Goal: Task Accomplishment & Management: Manage account settings

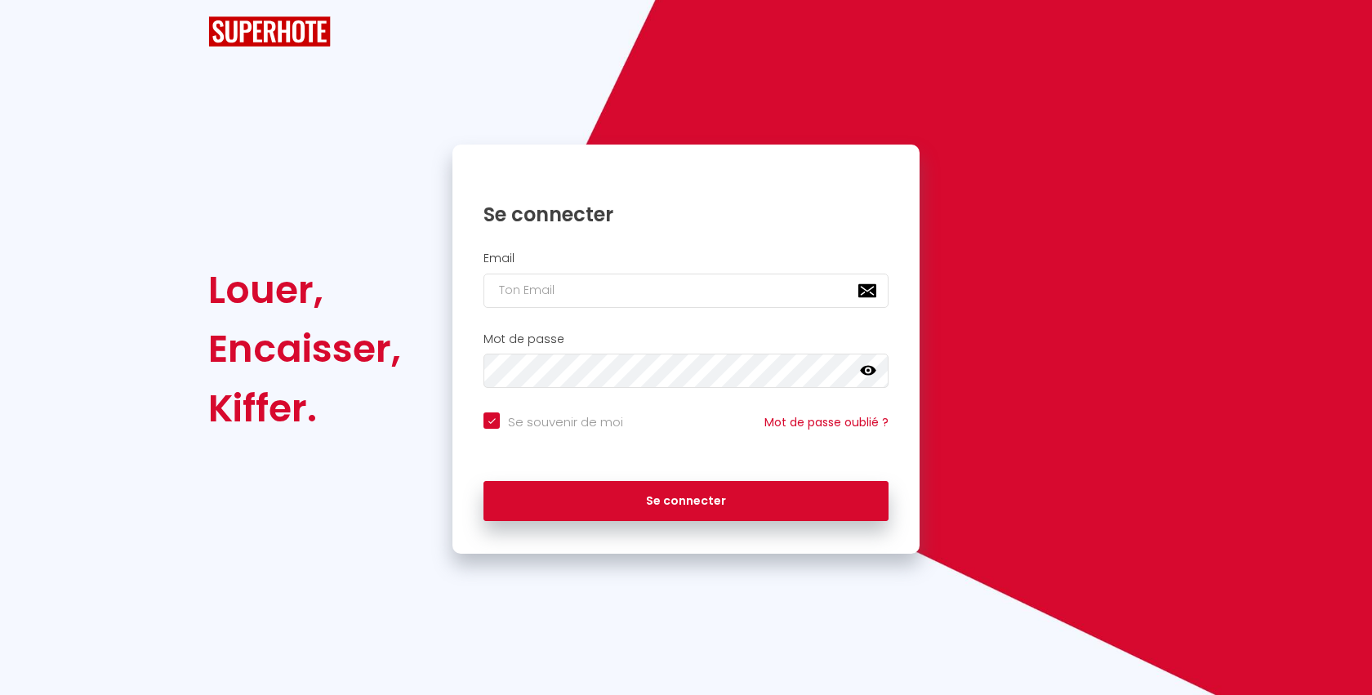
checkbox input "true"
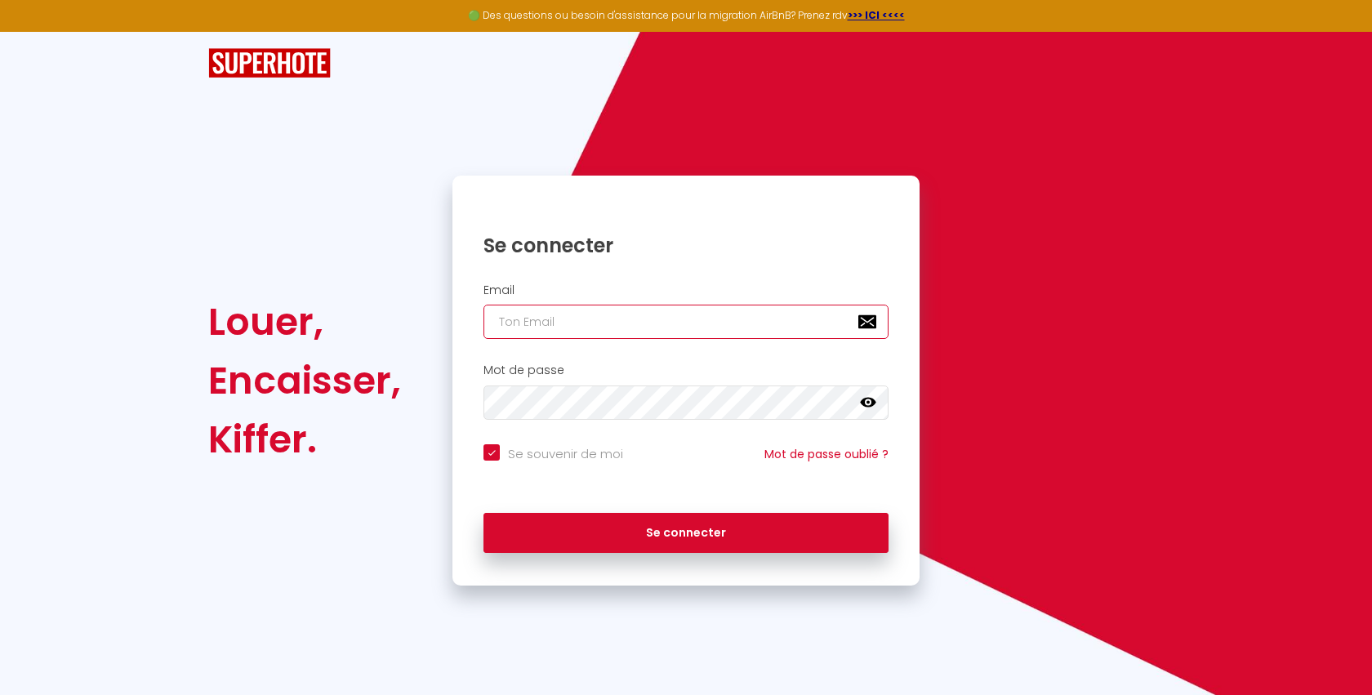
click at [606, 323] on input "email" at bounding box center [685, 322] width 405 height 34
type input "[EMAIL_ADDRESS][DOMAIN_NAME]"
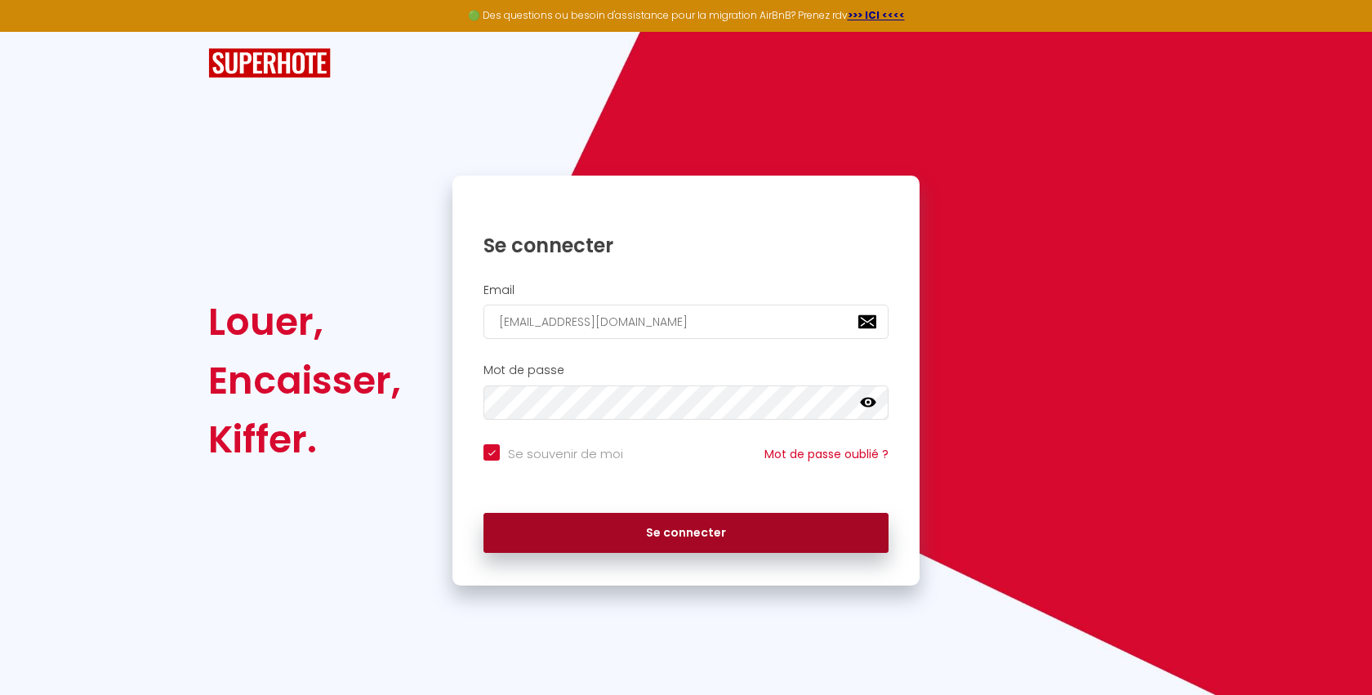
click at [622, 534] on button "Se connecter" at bounding box center [685, 533] width 405 height 41
checkbox input "true"
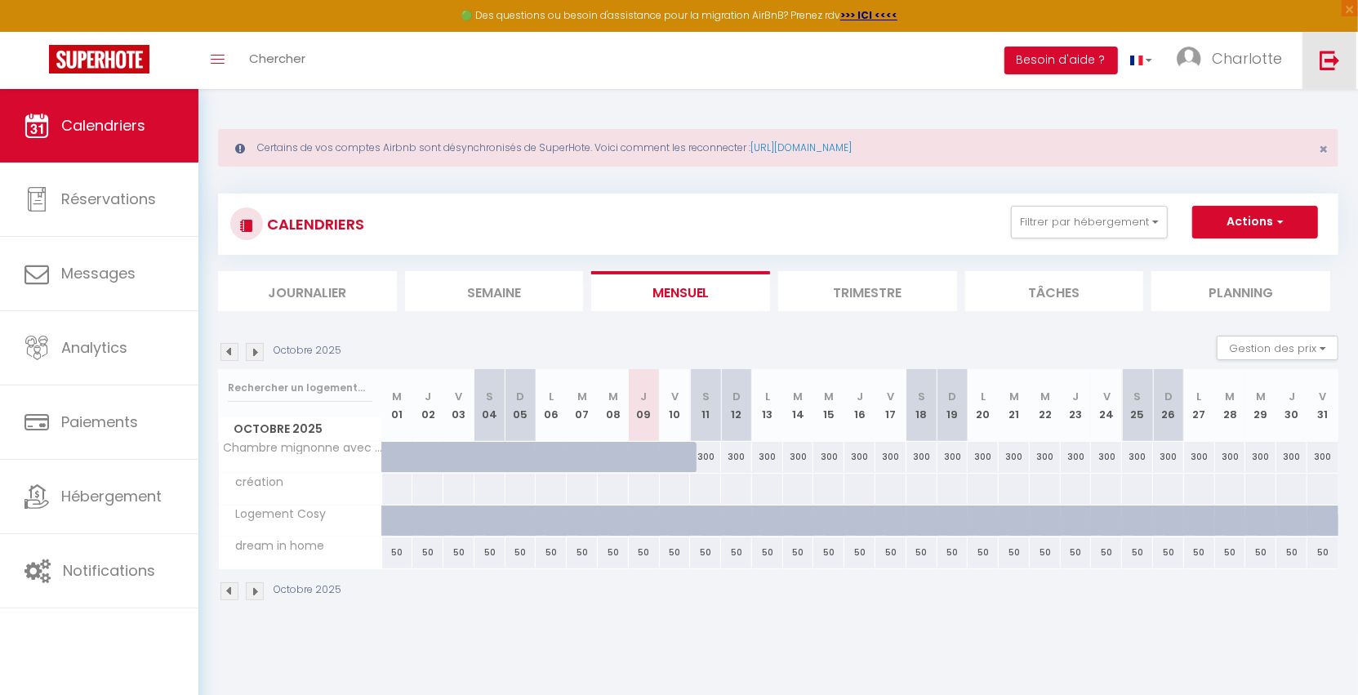
click at [1327, 63] on img at bounding box center [1330, 60] width 20 height 20
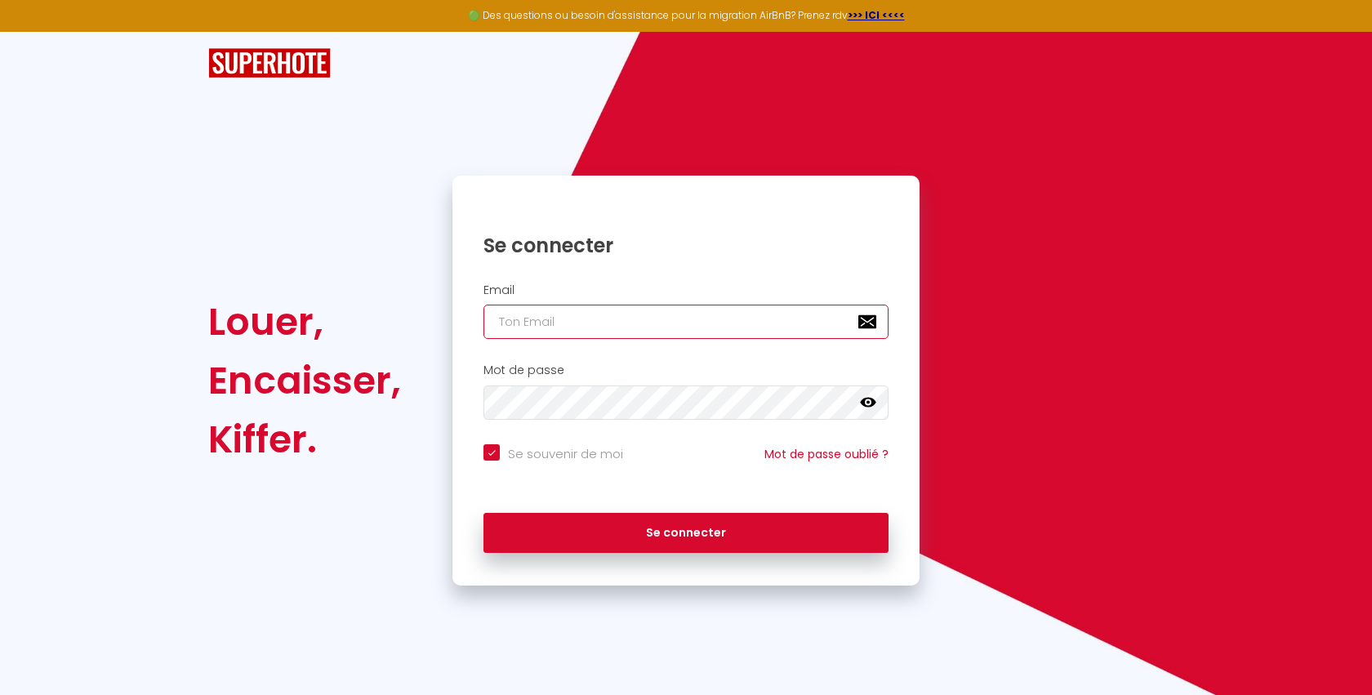
click at [661, 332] on input "email" at bounding box center [685, 322] width 405 height 34
type input "[EMAIL_ADDRESS][DOMAIN_NAME]"
checkbox input "true"
click at [590, 312] on input "[EMAIL_ADDRESS][DOMAIN_NAME]" at bounding box center [685, 322] width 405 height 34
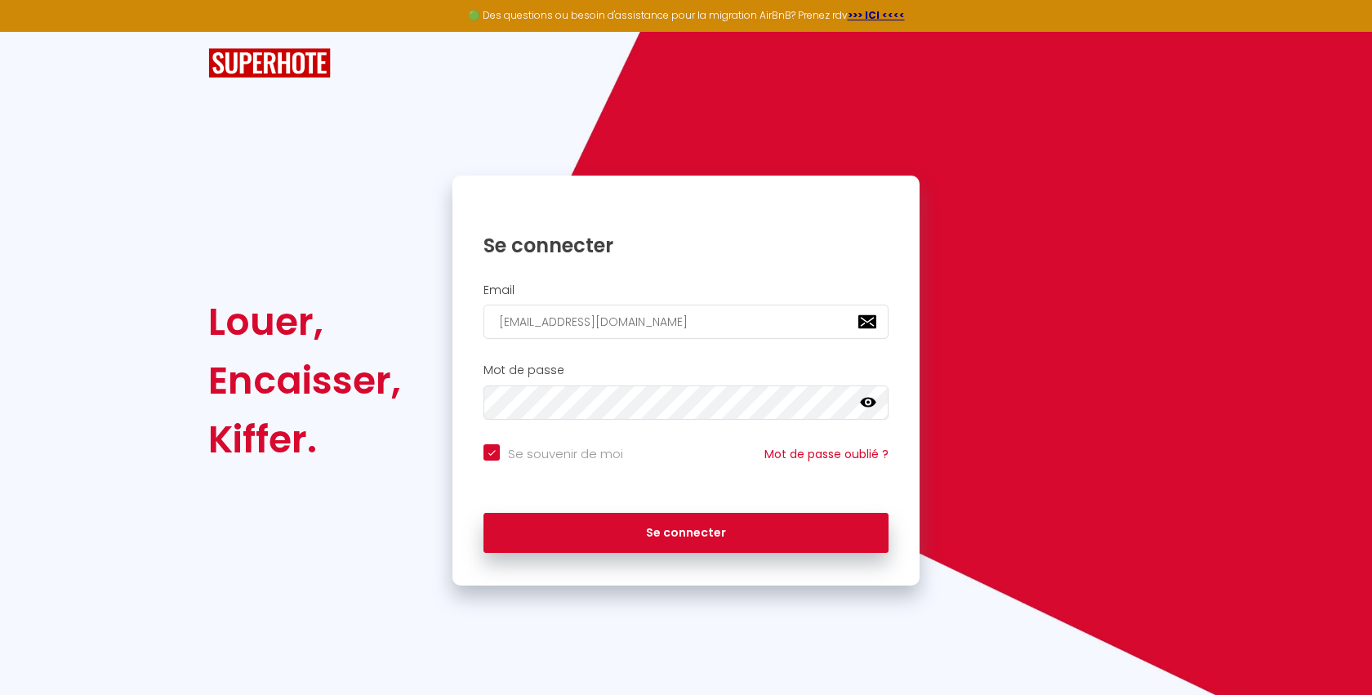
click at [590, 312] on input "[EMAIL_ADDRESS][DOMAIN_NAME]" at bounding box center [685, 322] width 405 height 34
type input "[EMAIL_ADDRESS][DOMAIN_NAME]"
checkbox input "true"
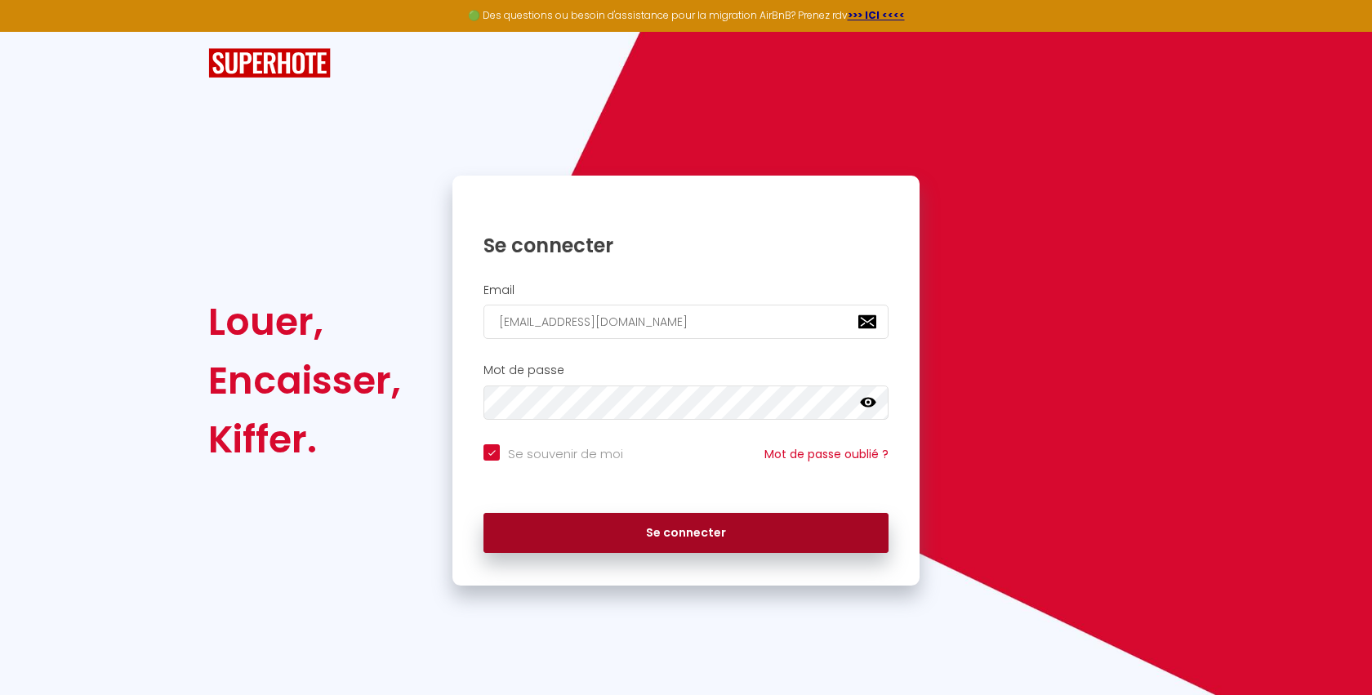
type input "[EMAIL_ADDRESS][DOMAIN_NAME]"
click at [612, 526] on button "Se connecter" at bounding box center [685, 533] width 405 height 41
checkbox input "true"
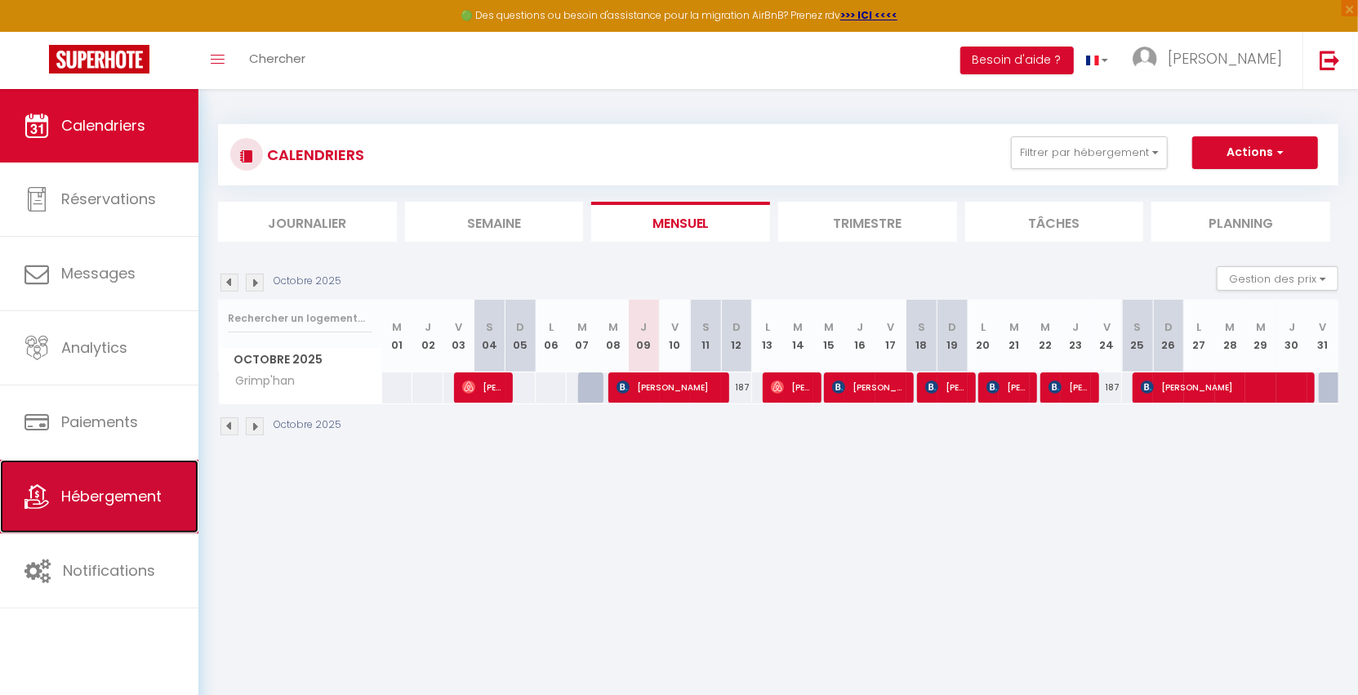
click at [120, 504] on span "Hébergement" at bounding box center [111, 496] width 100 height 20
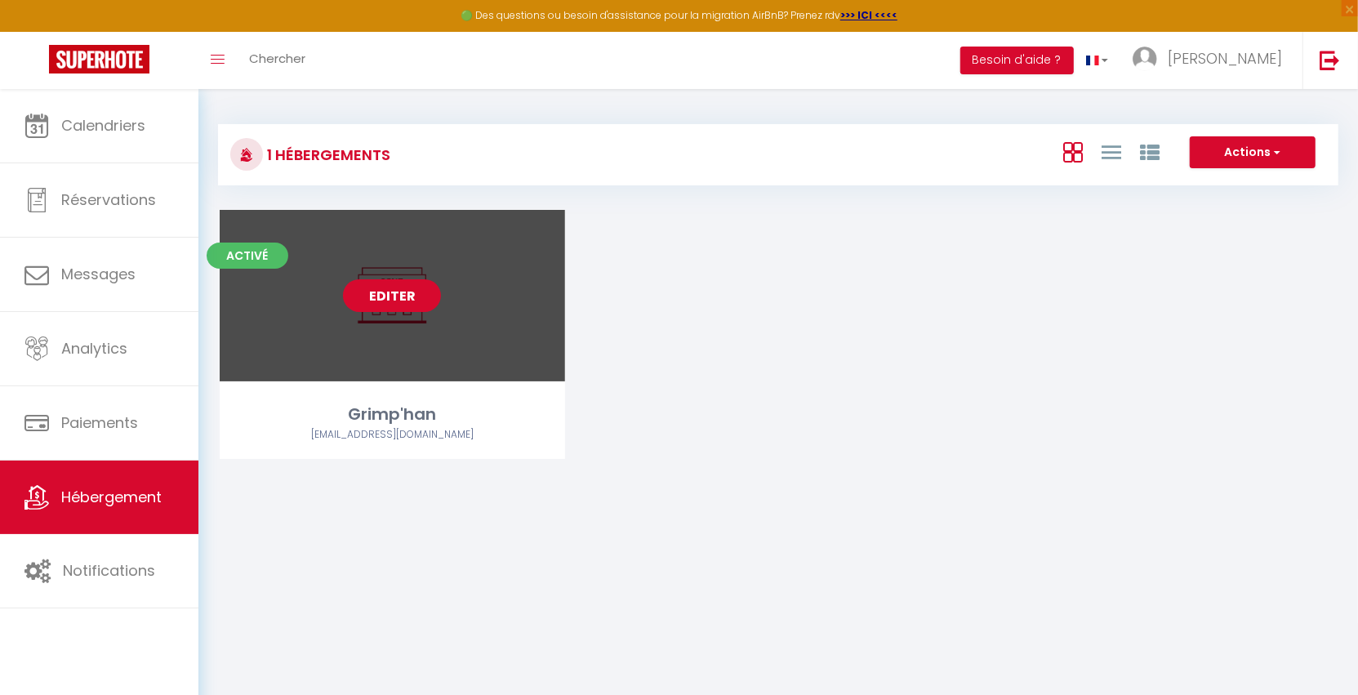
click at [395, 297] on link "Editer" at bounding box center [392, 295] width 98 height 33
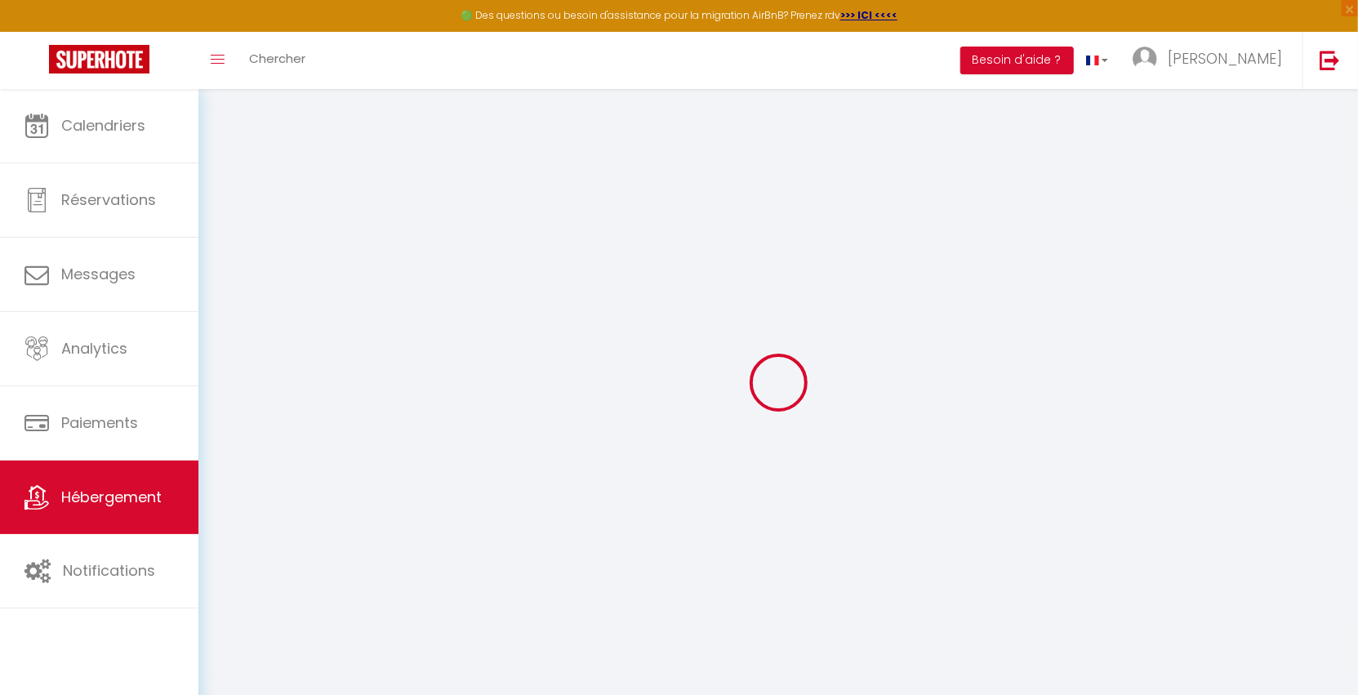
select select
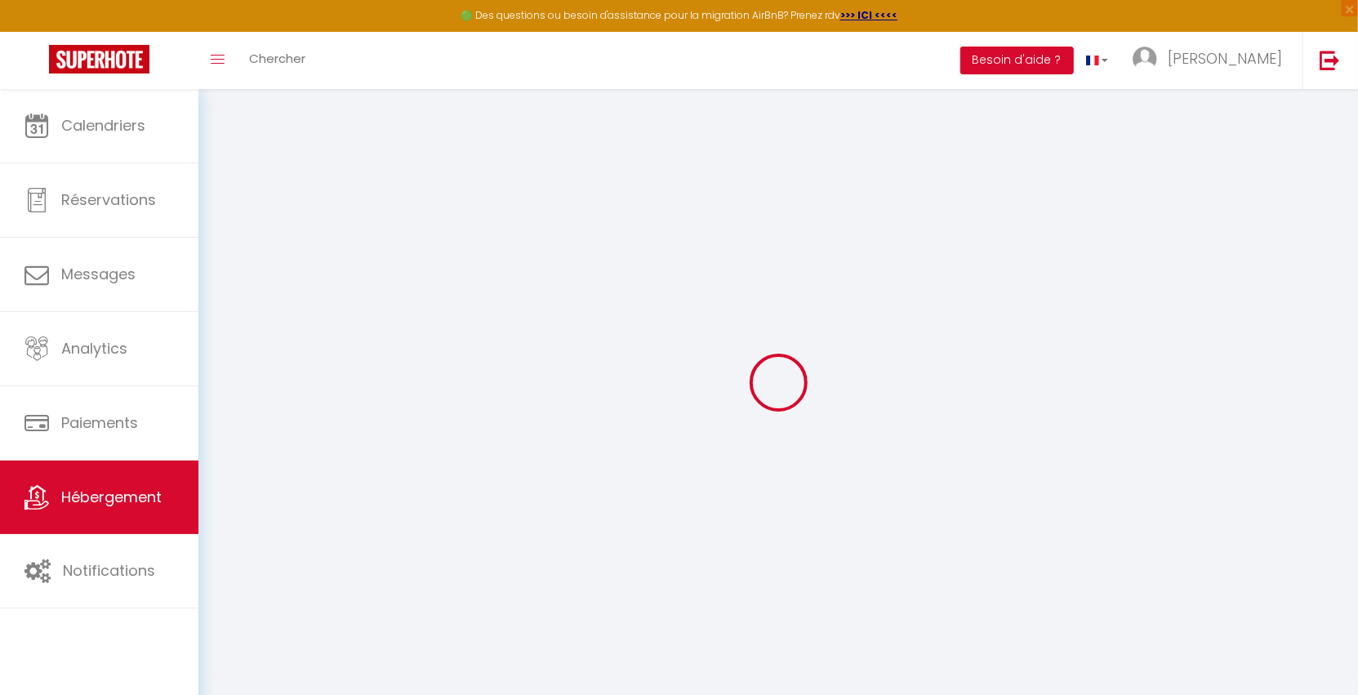
select select
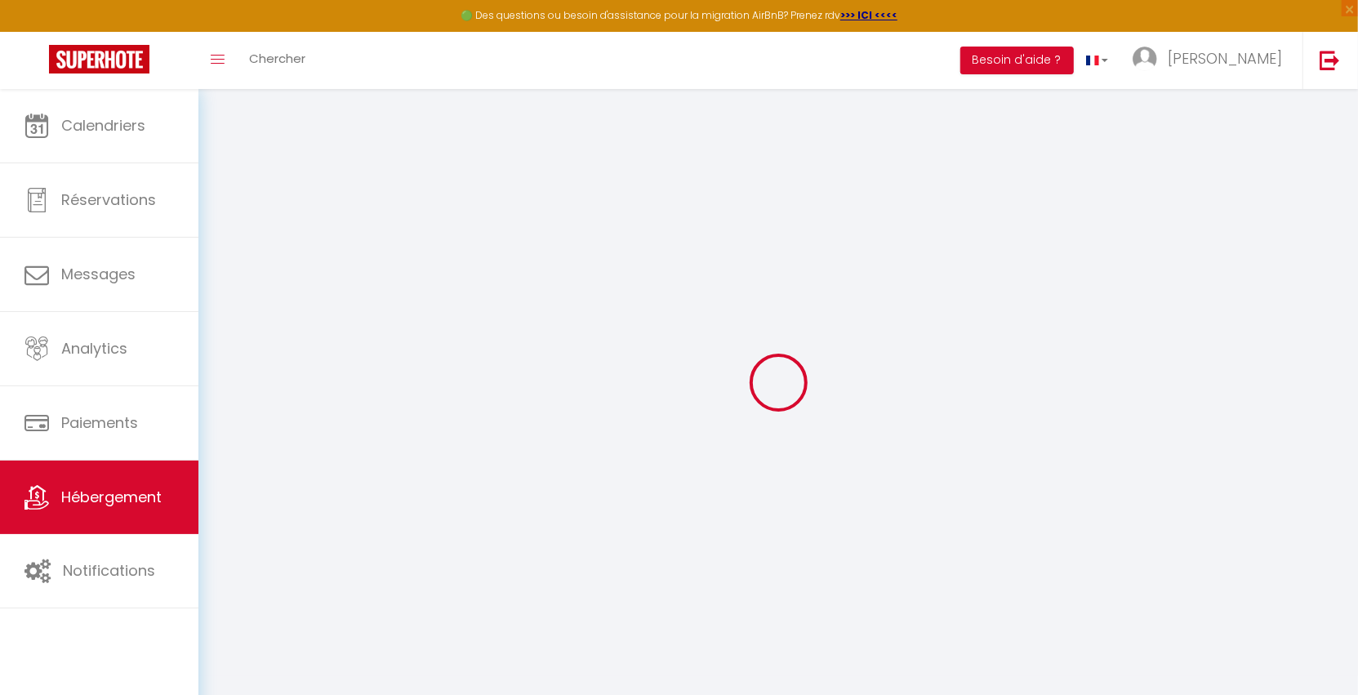
type input "[PERSON_NAME][EMAIL_ADDRESS][PERSON_NAME][DOMAIN_NAME]"
type input "[EMAIL_ADDRESS][DOMAIN_NAME]"
type input "3536799"
select select "22783-46186213"
select select "+ 17 %"
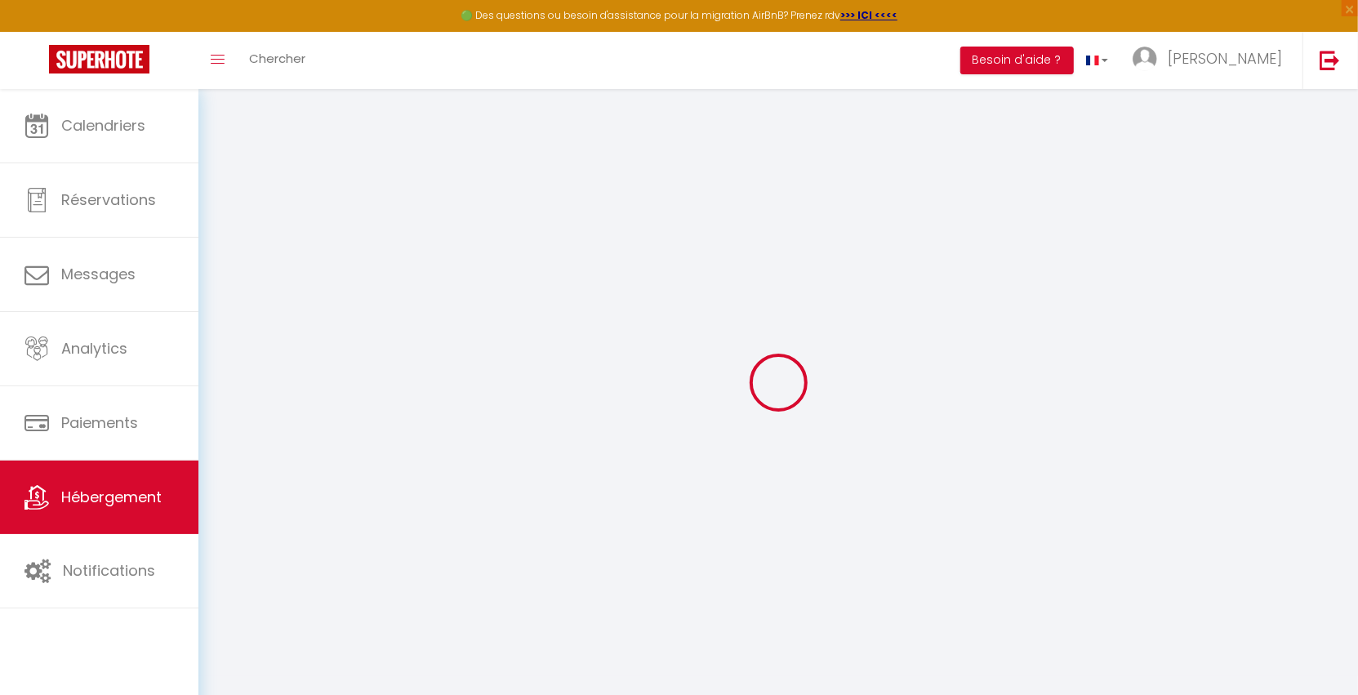
select select
checkbox input "false"
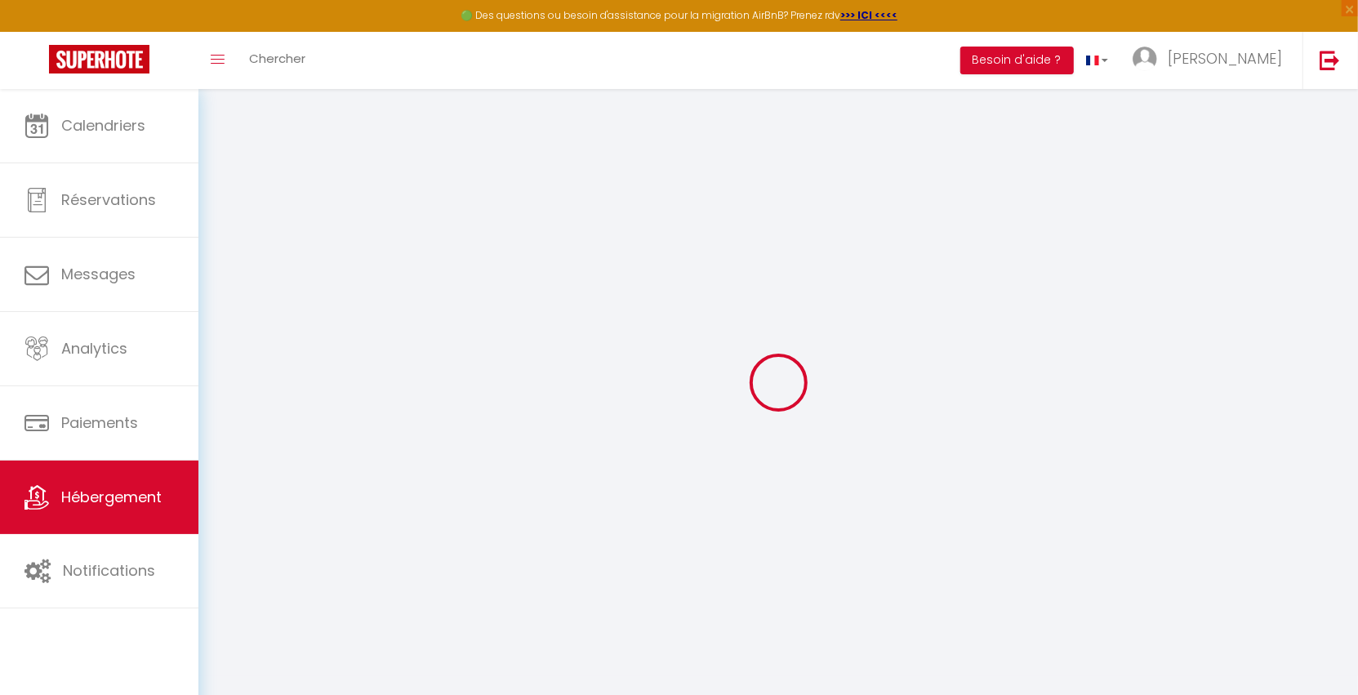
select select "EUR"
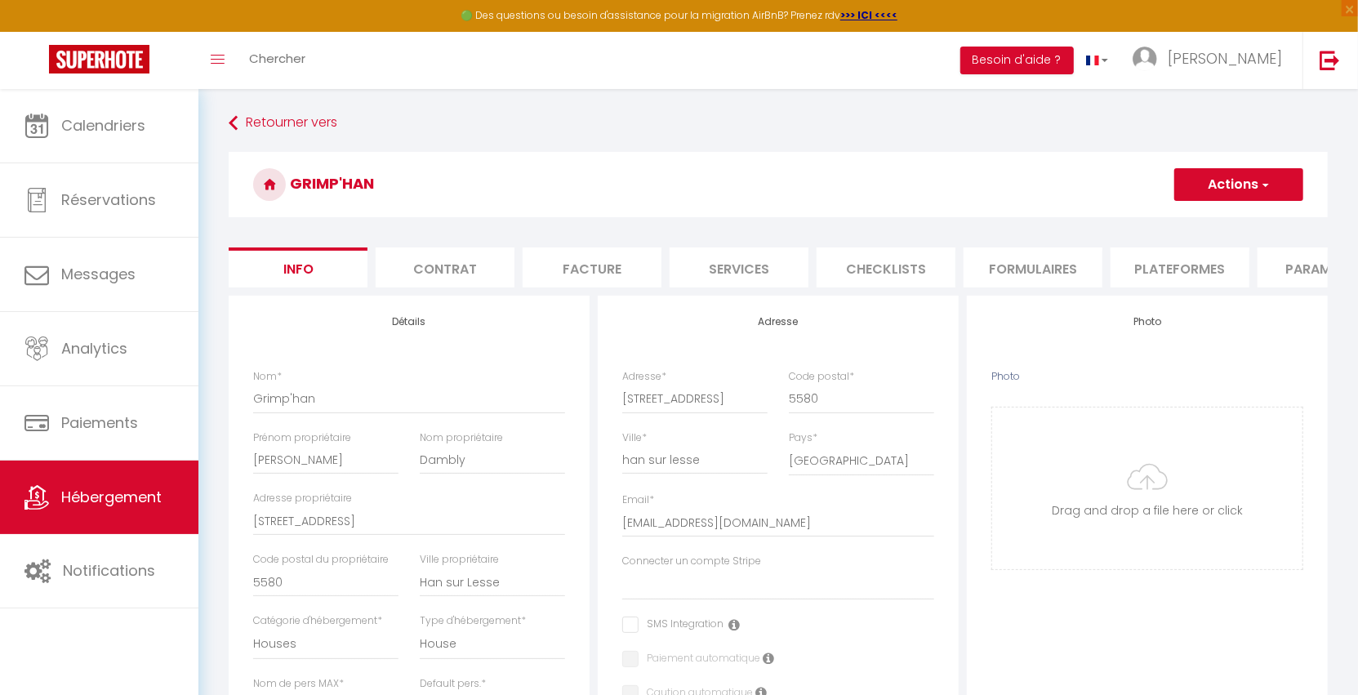
click at [1160, 262] on li "Plateformes" at bounding box center [1180, 267] width 139 height 40
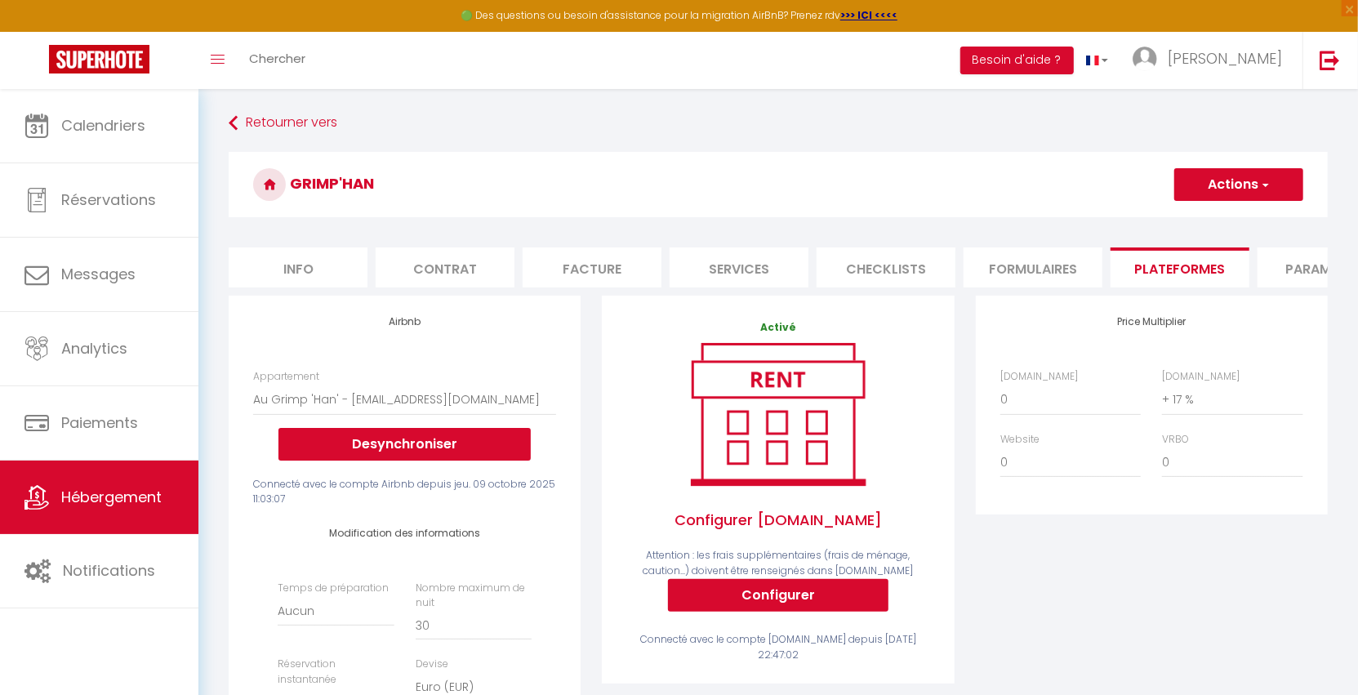
scroll to position [162, 0]
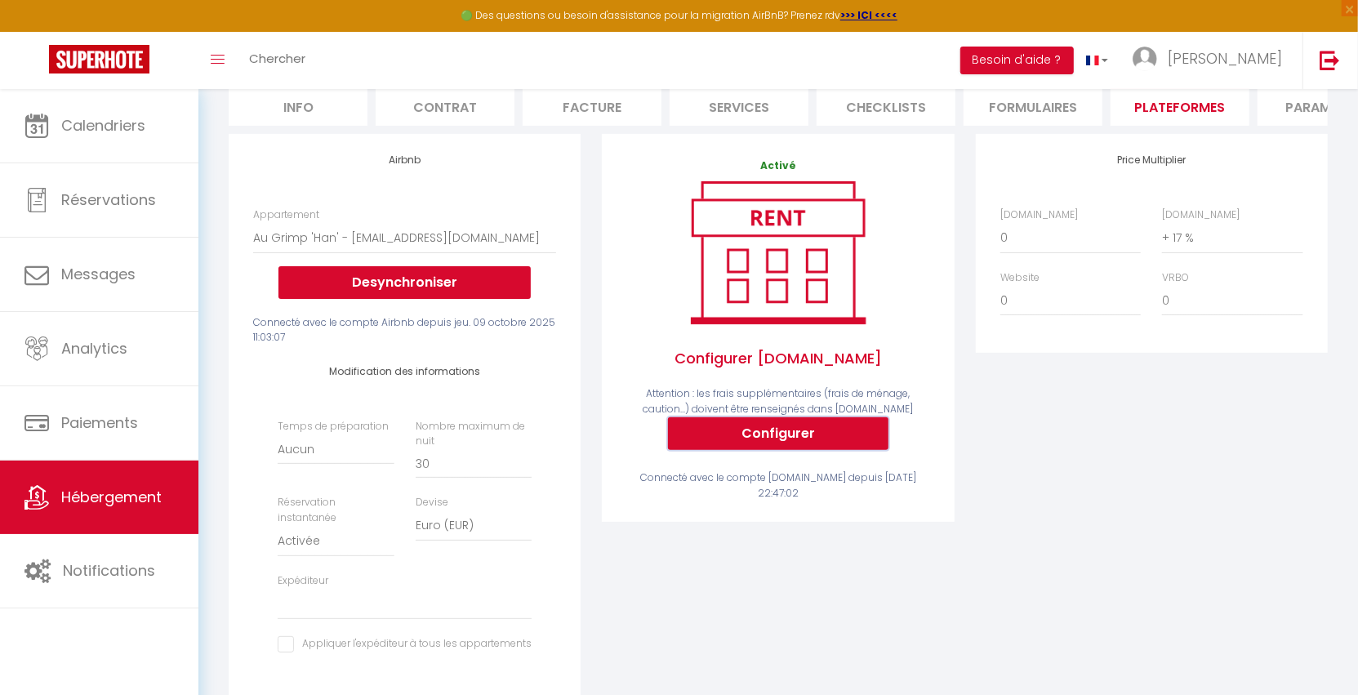
click at [802, 447] on button "Configurer" at bounding box center [778, 433] width 220 height 33
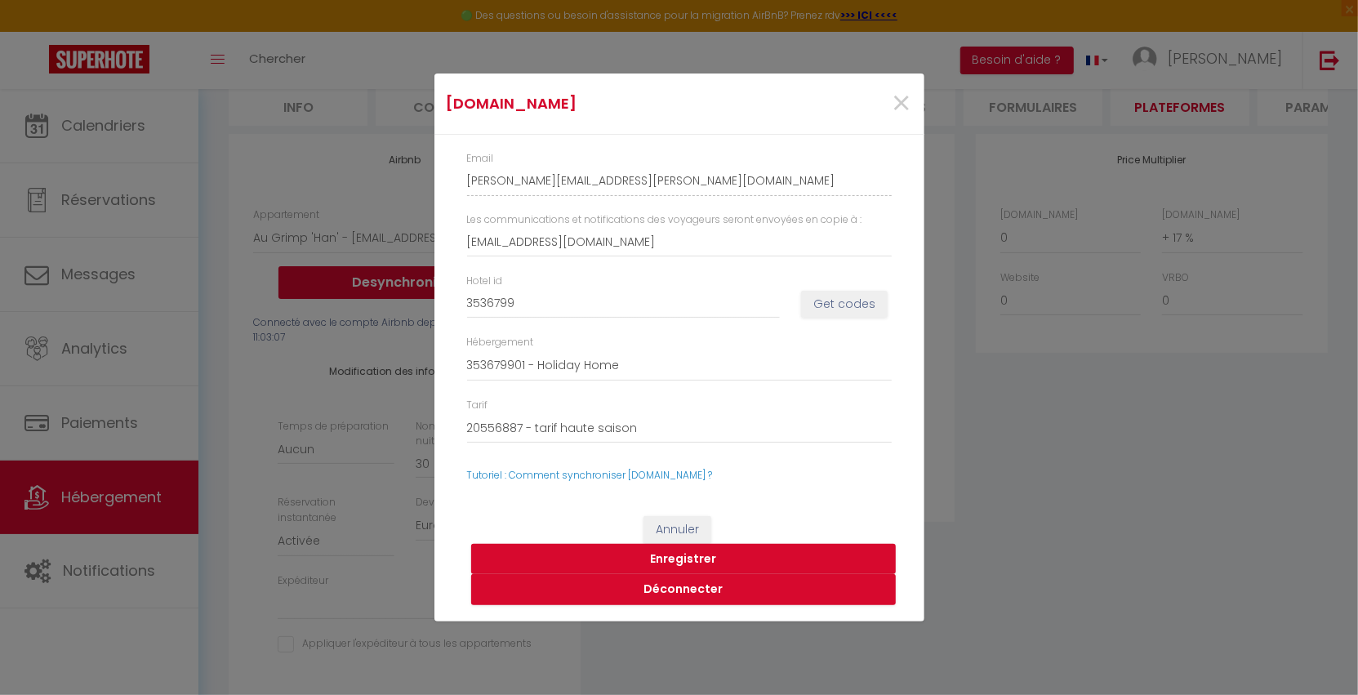
select select
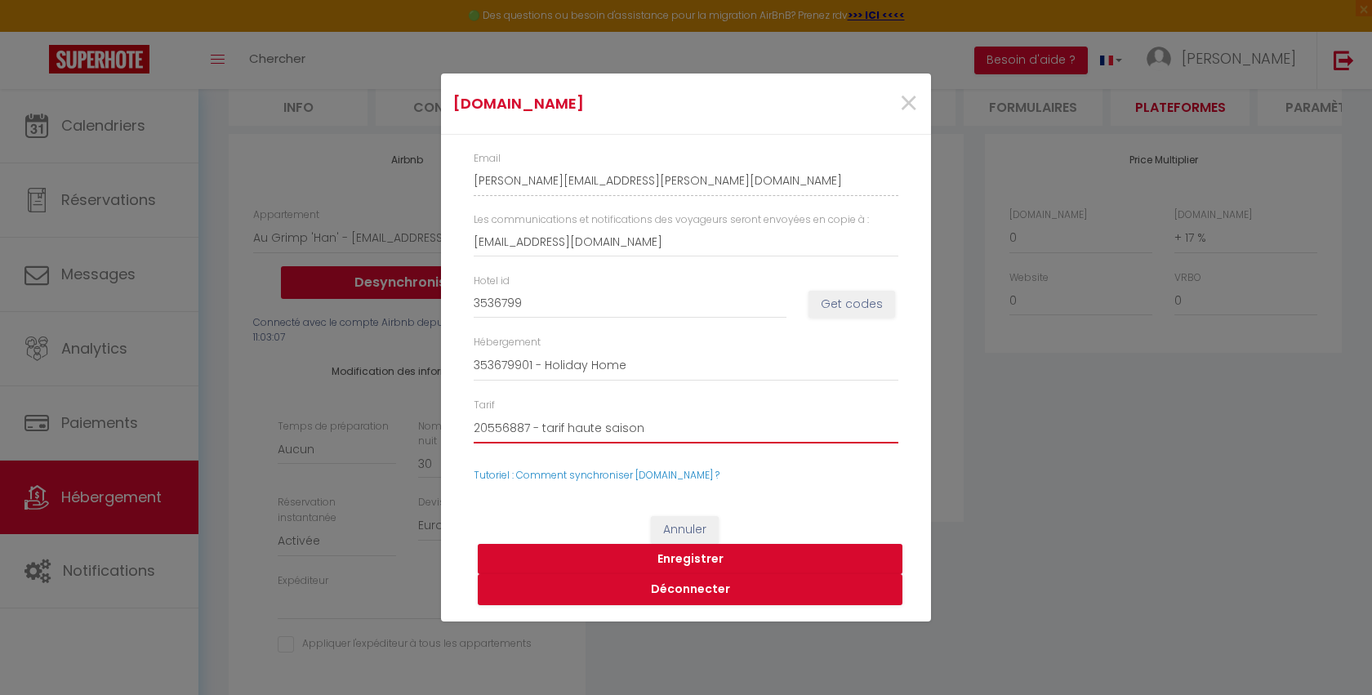
click at [607, 424] on select "20556887 - tarif haute saison" at bounding box center [686, 427] width 425 height 31
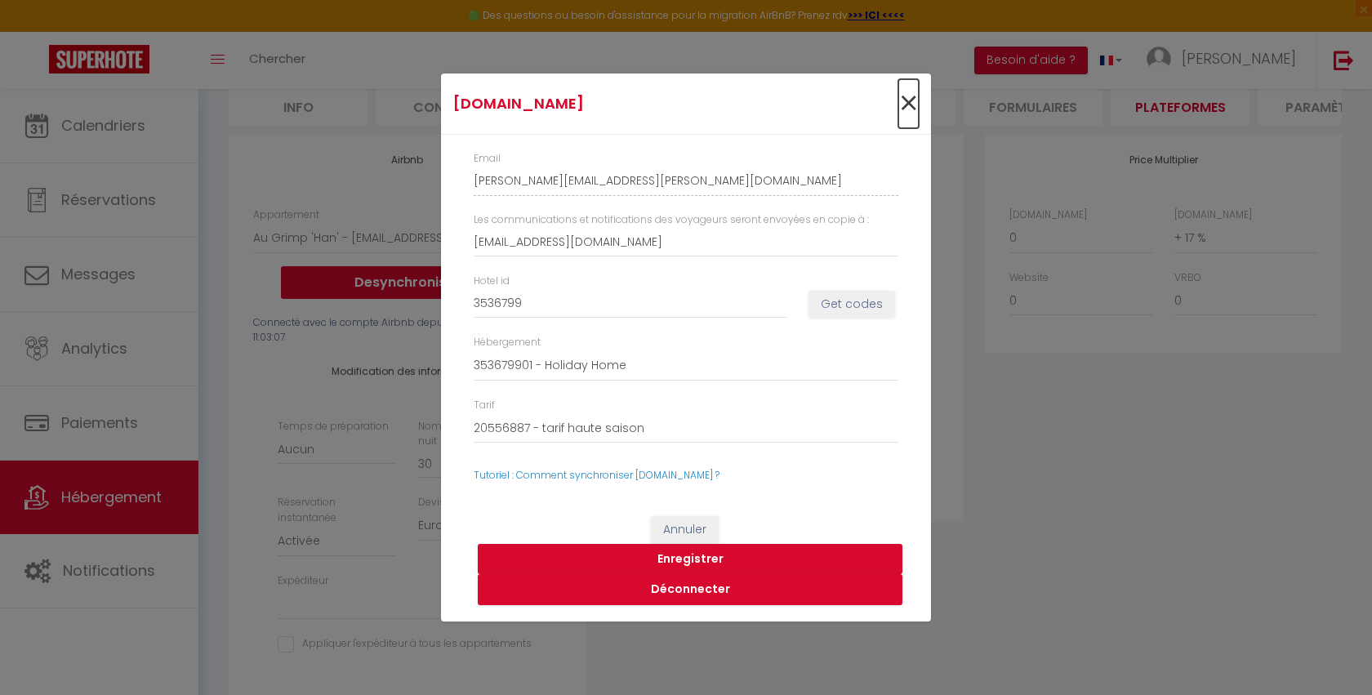
click at [905, 108] on span "×" at bounding box center [908, 103] width 20 height 49
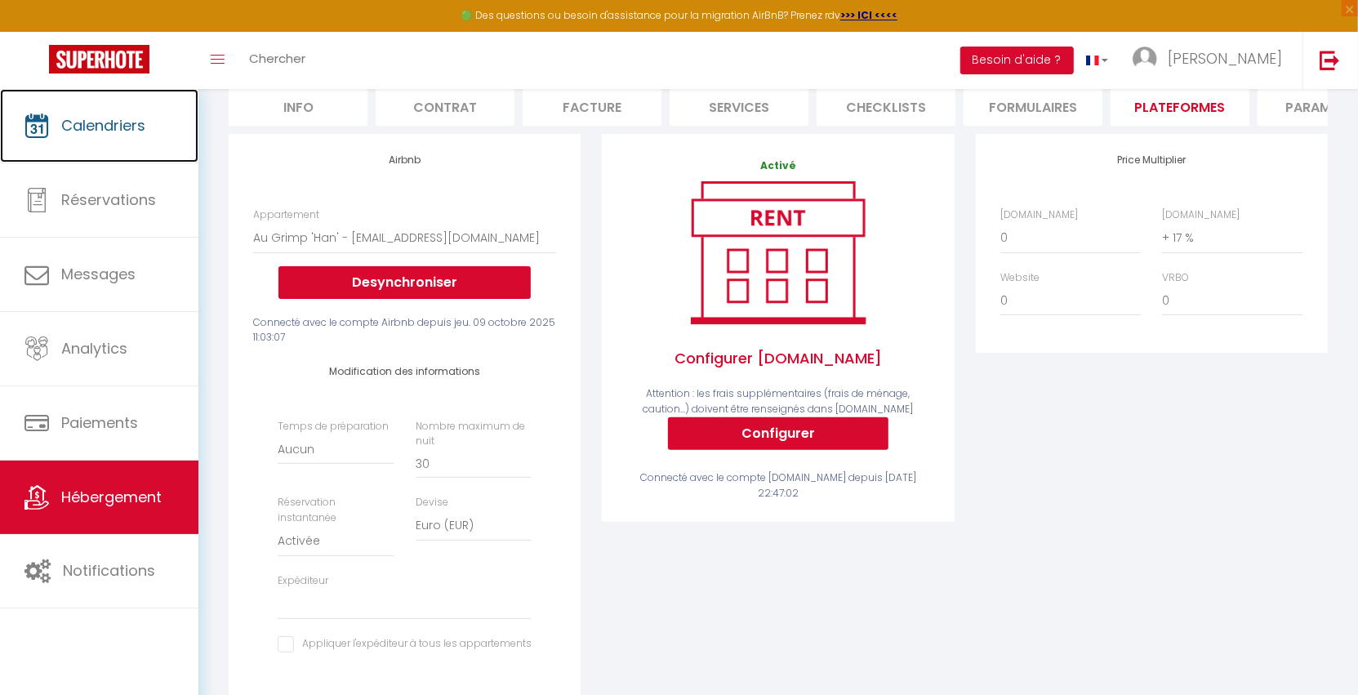
scroll to position [0, 0]
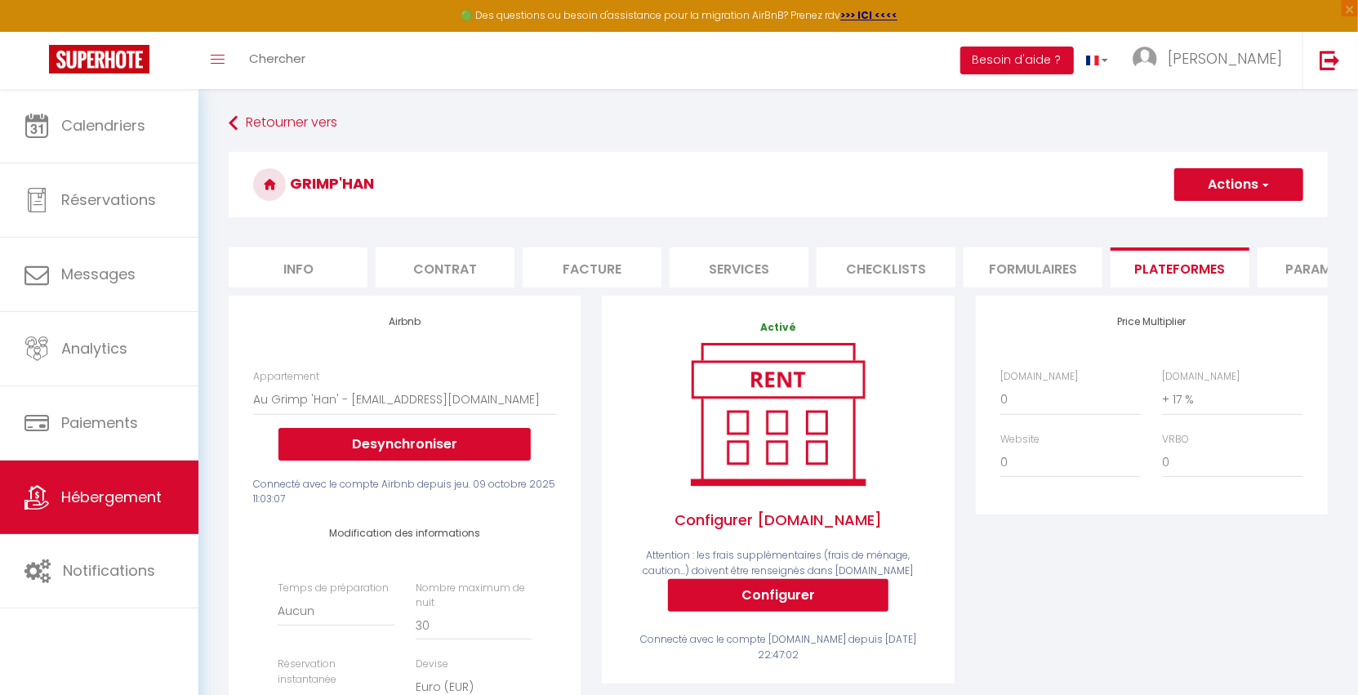
click at [727, 265] on li "Services" at bounding box center [739, 267] width 139 height 40
select select
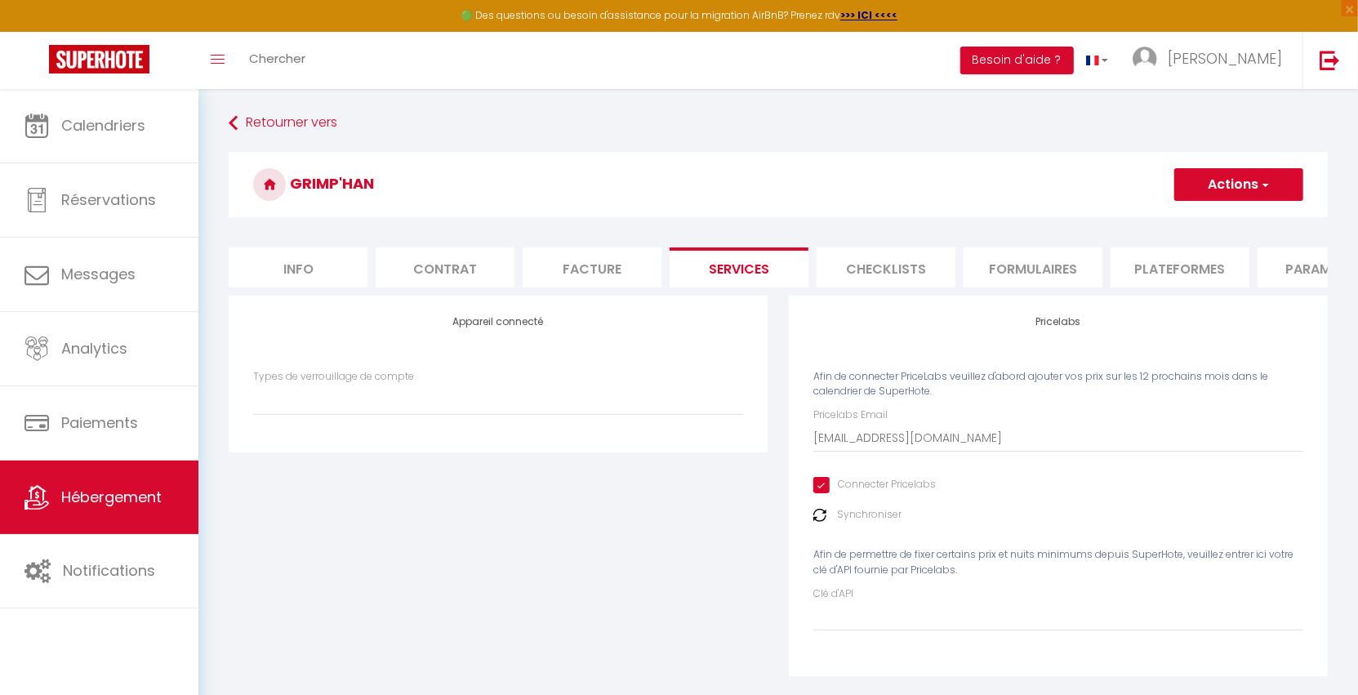
click at [816, 522] on img at bounding box center [819, 515] width 13 height 13
click at [1258, 63] on span "[PERSON_NAME]" at bounding box center [1225, 58] width 114 height 20
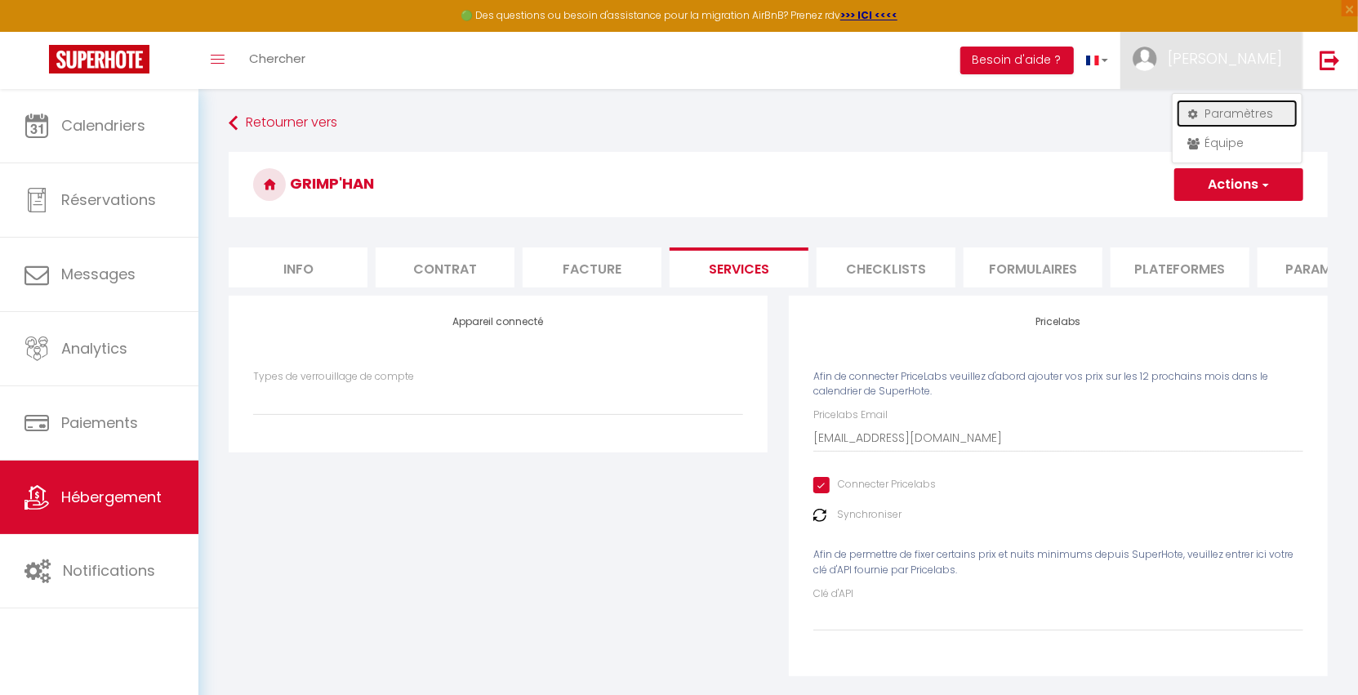
click at [1235, 114] on link "Paramètres" at bounding box center [1237, 114] width 121 height 28
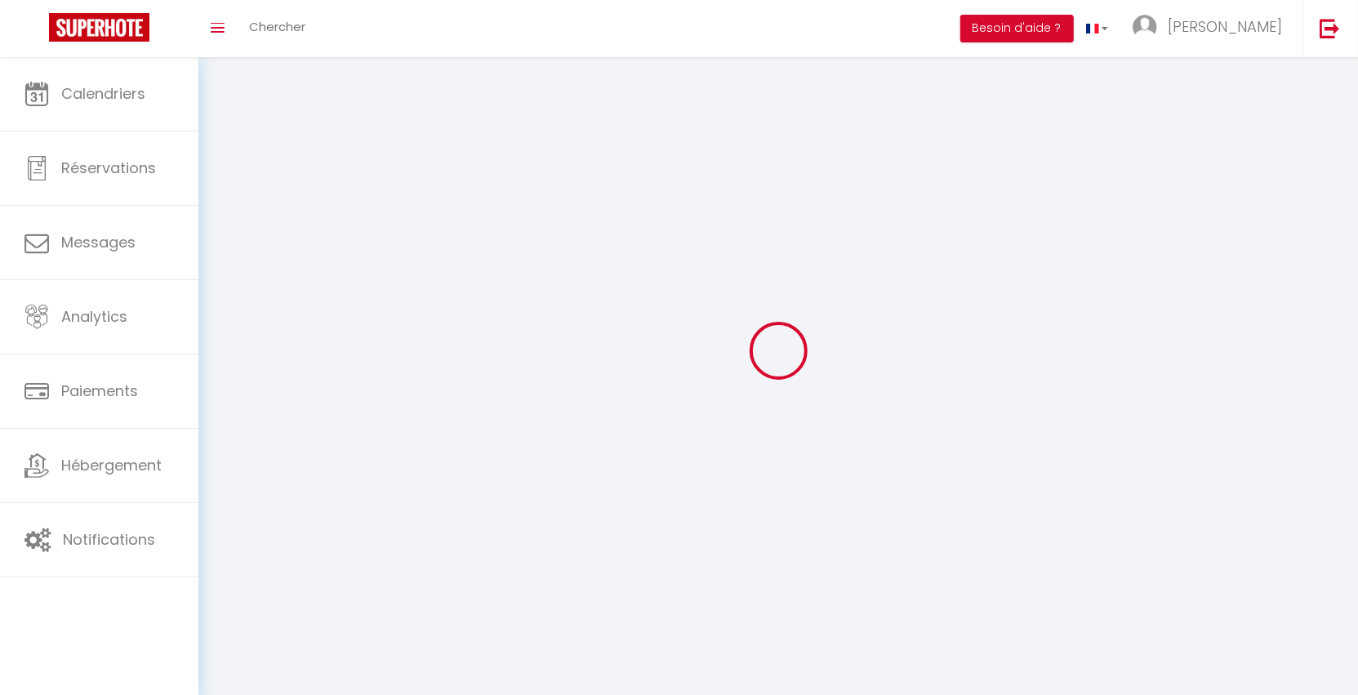
type input "[PERSON_NAME]"
type input "Lecomte"
type input "[PHONE_NUMBER]"
type input "[STREET_ADDRESS]"
type input "6922"
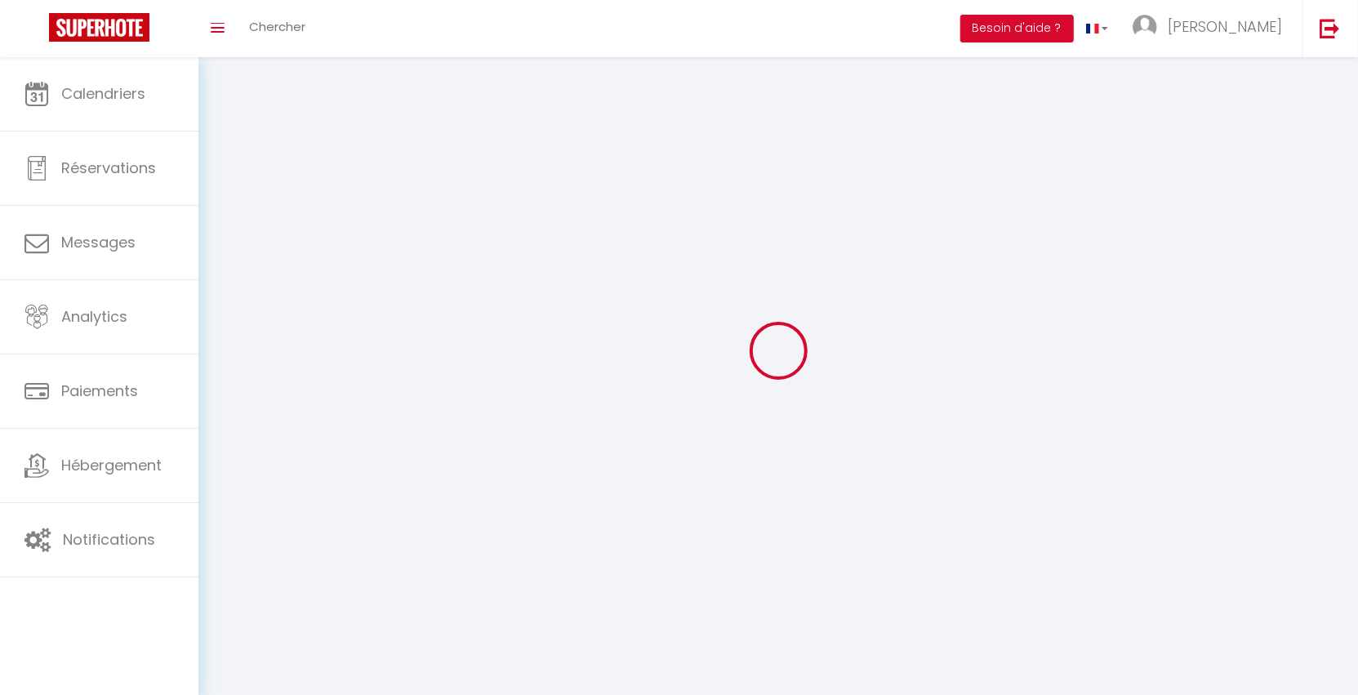
type input "Halma"
type input "cfOKB9owI9Q0HGxwky732LD1v"
type input "wrc9XDkMA9JmARhgVw132Mwp9"
type input "cfOKB9owI9Q0HGxwky732LD1v"
type input "wrc9XDkMA9JmARhgVw132Mwp9"
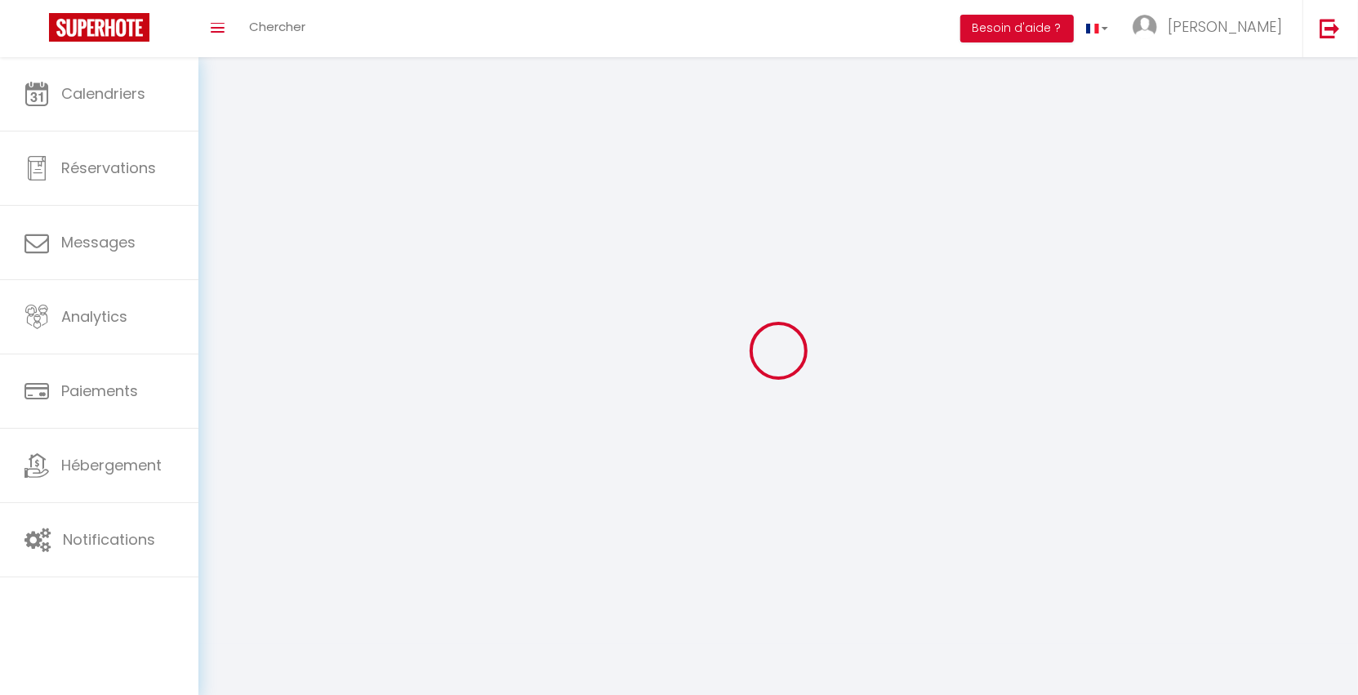
type input "[URL][DOMAIN_NAME]"
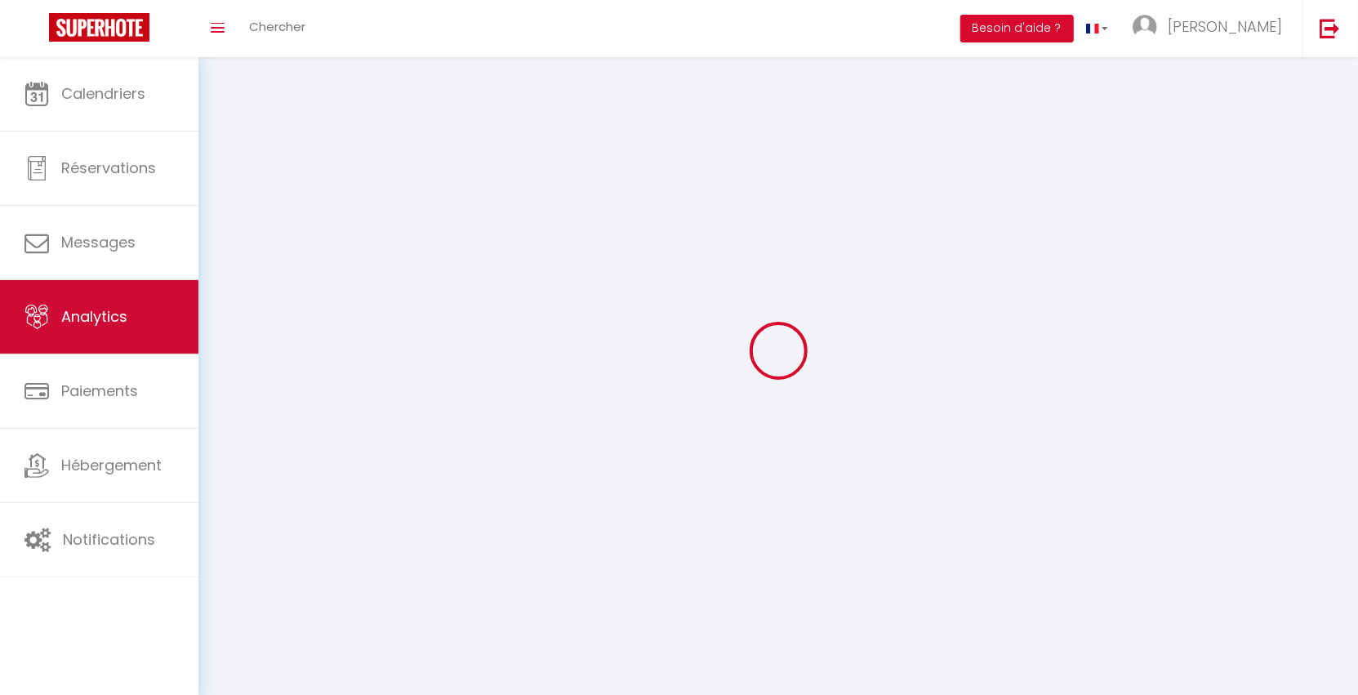
select select "23"
select select "28"
select select "fr"
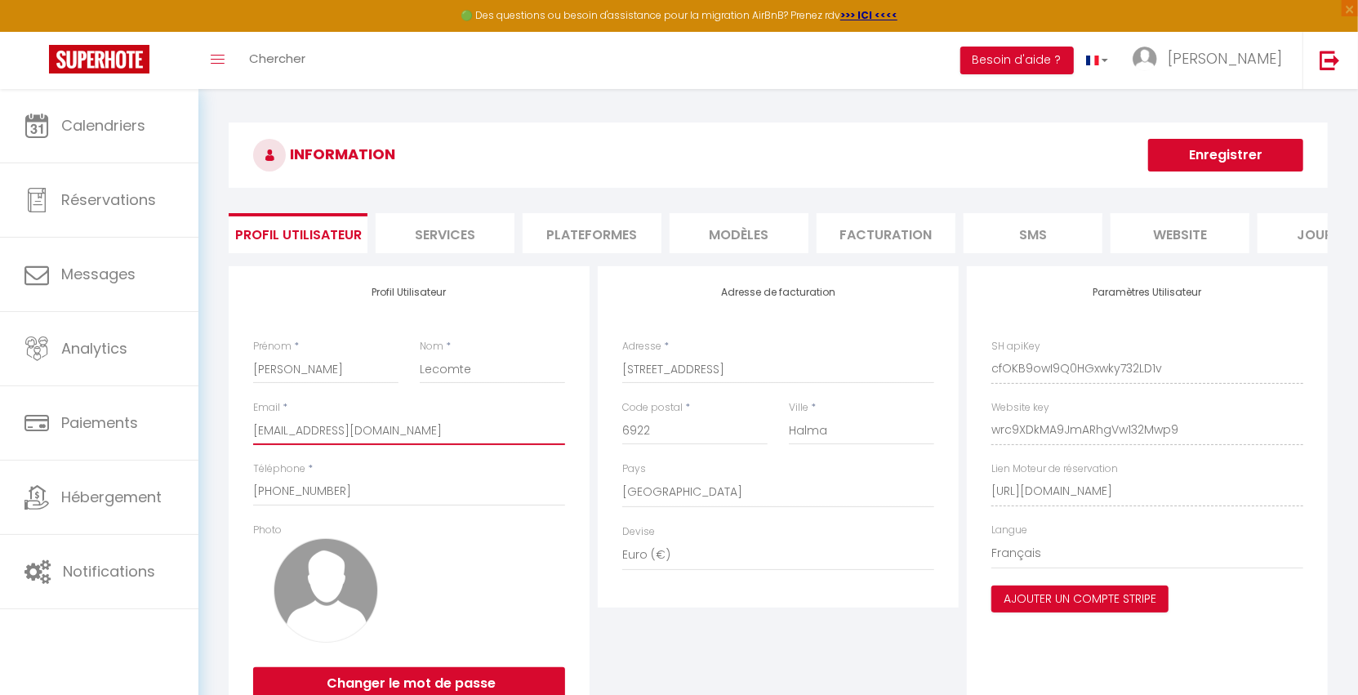
click at [348, 445] on input "[EMAIL_ADDRESS][DOMAIN_NAME]" at bounding box center [409, 430] width 312 height 29
click at [347, 445] on input "[EMAIL_ADDRESS][DOMAIN_NAME]" at bounding box center [409, 430] width 312 height 29
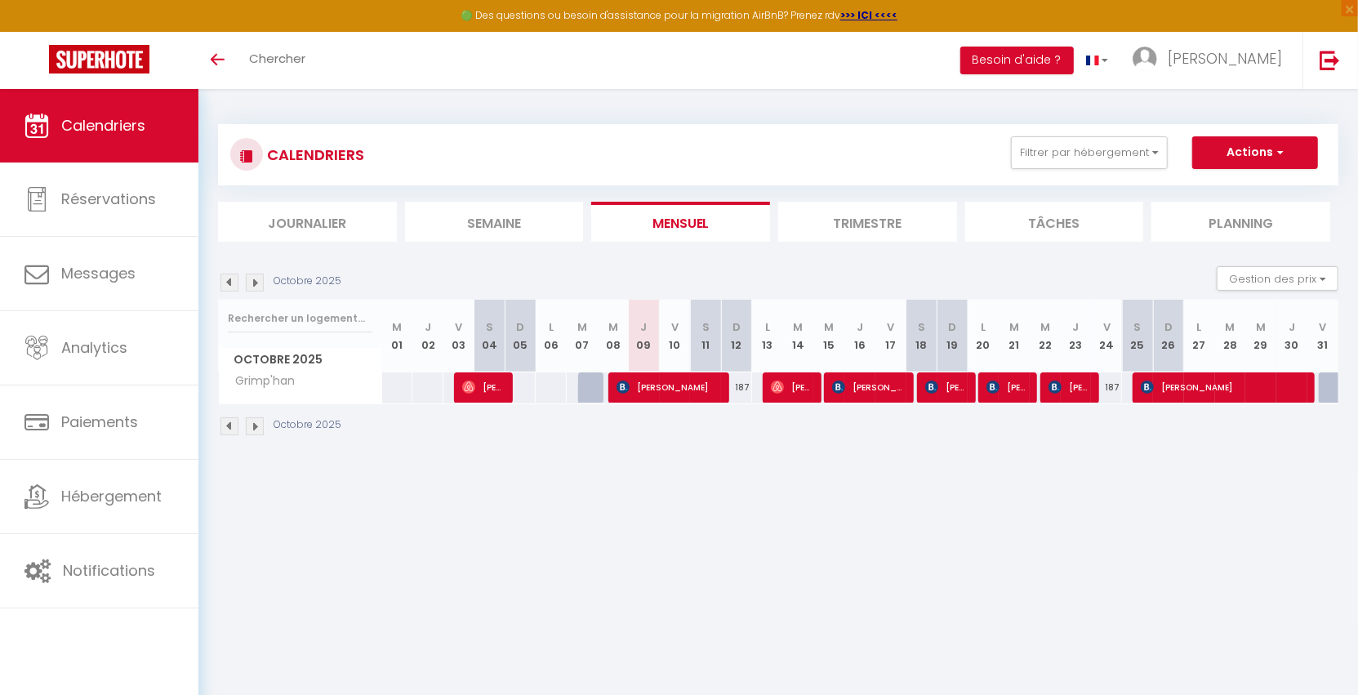
click at [848, 220] on li "Trimestre" at bounding box center [867, 222] width 179 height 40
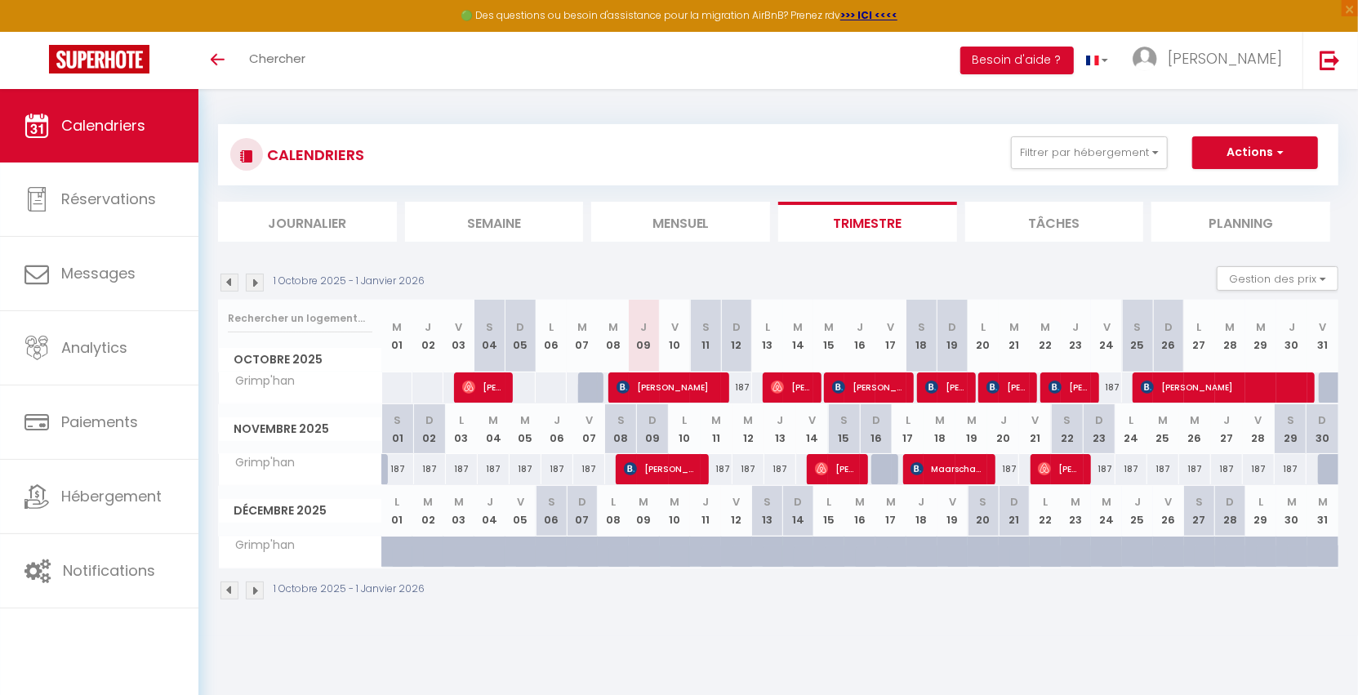
click at [1109, 386] on div "187" at bounding box center [1106, 387] width 31 height 30
type input "187"
type input "Ven 24 Octobre 2025"
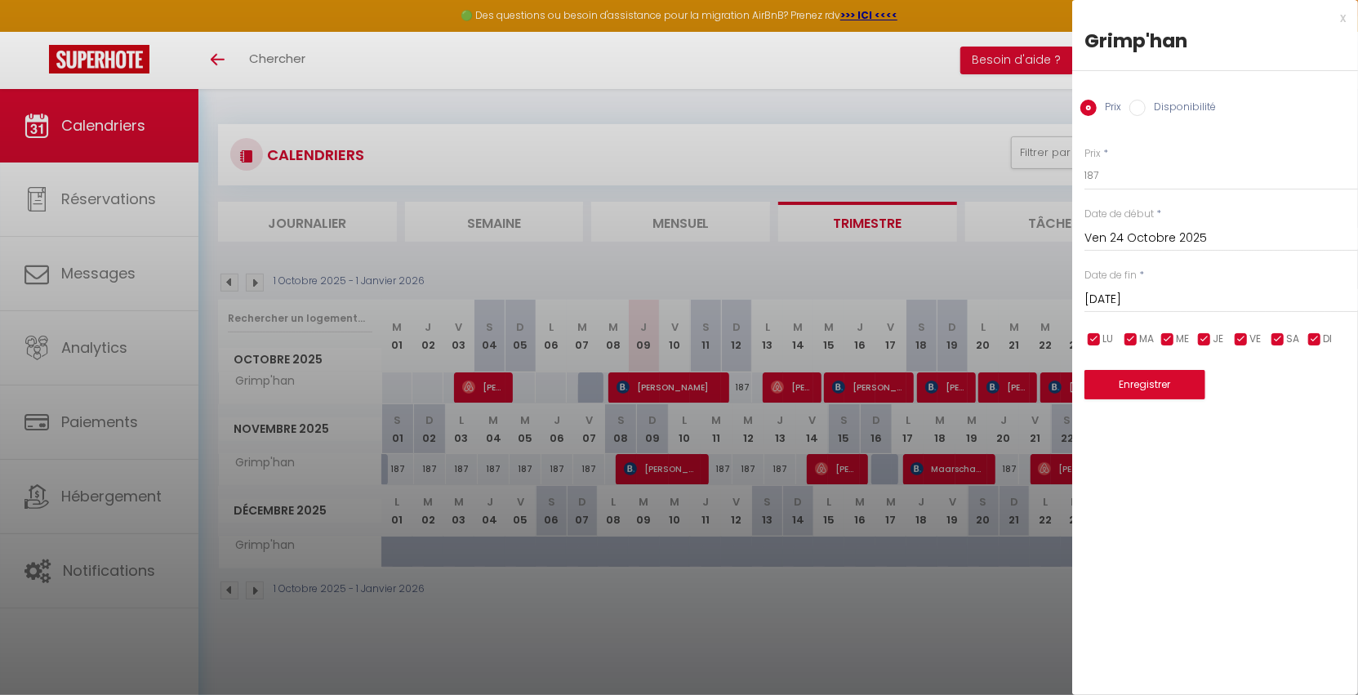
click at [1151, 292] on input "Sam 25 Octobre 2025" at bounding box center [1221, 299] width 274 height 21
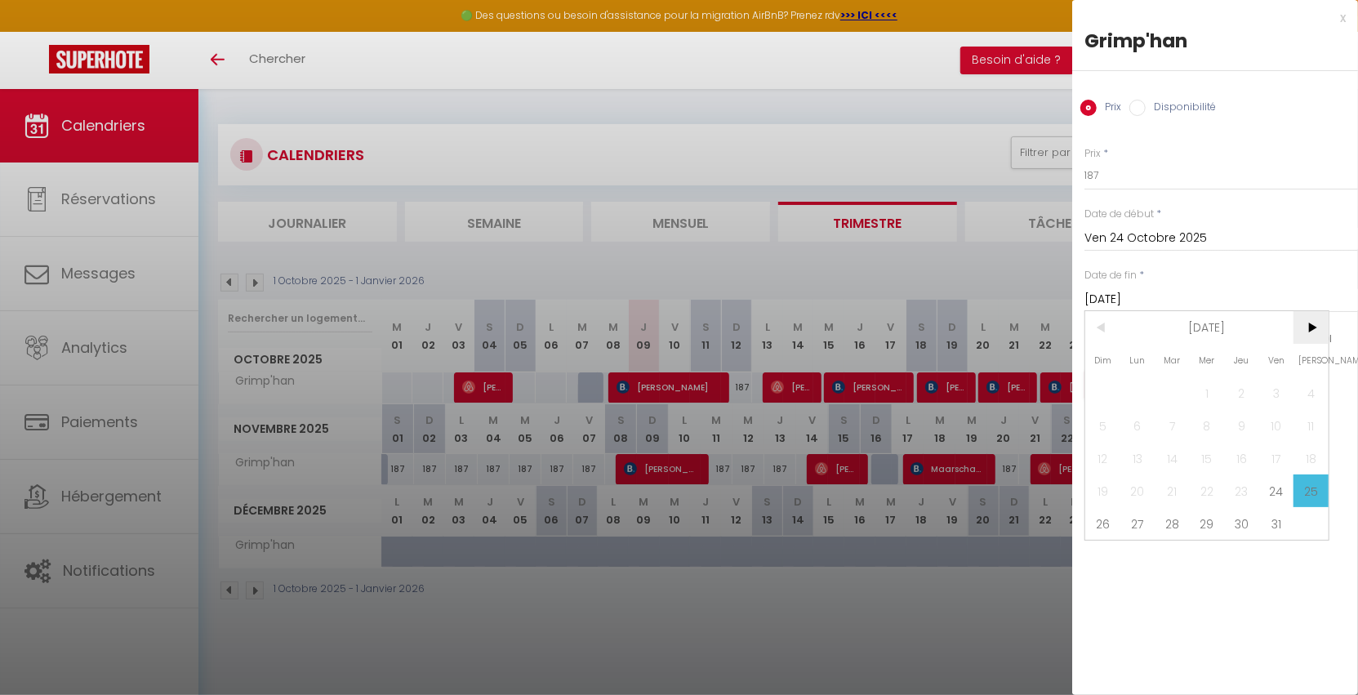
click at [1307, 331] on span ">" at bounding box center [1311, 327] width 35 height 33
click at [1212, 528] on span "31" at bounding box center [1207, 523] width 35 height 33
type input "Mer 31 Décembre 2025"
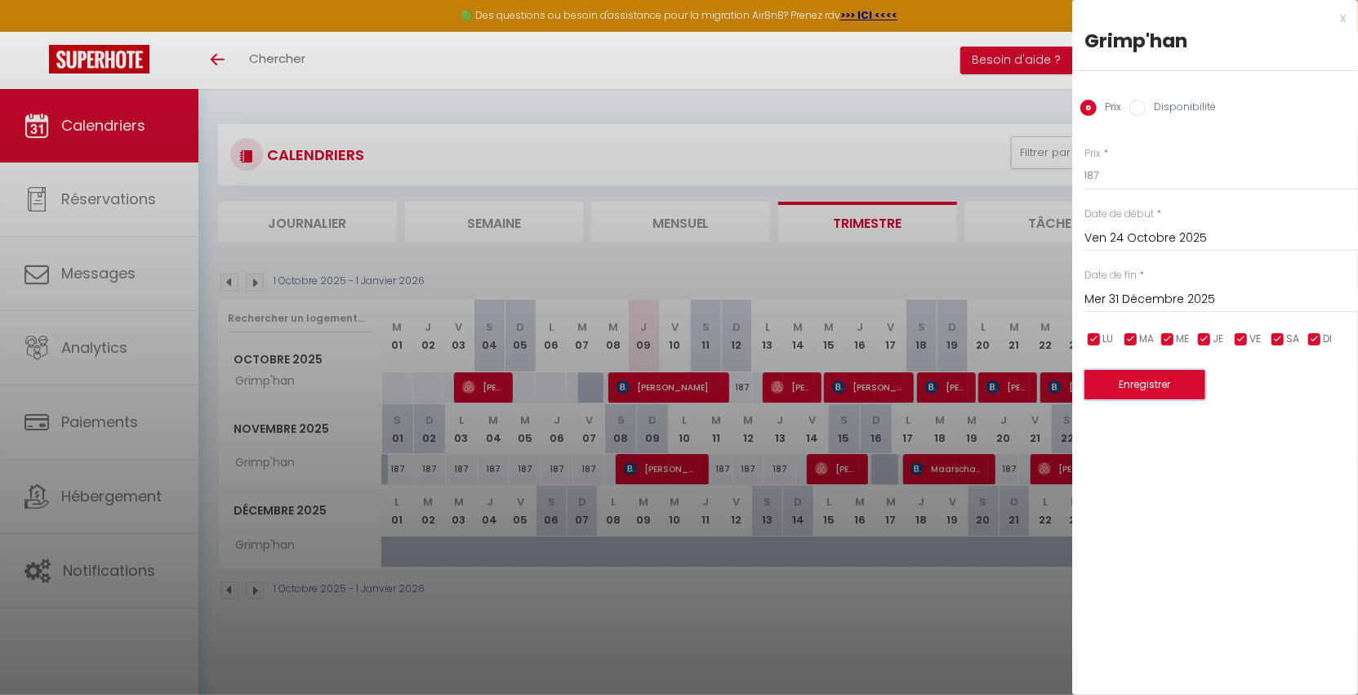
click at [1140, 394] on button "Enregistrer" at bounding box center [1144, 384] width 121 height 29
